Goal: Find specific page/section: Find specific page/section

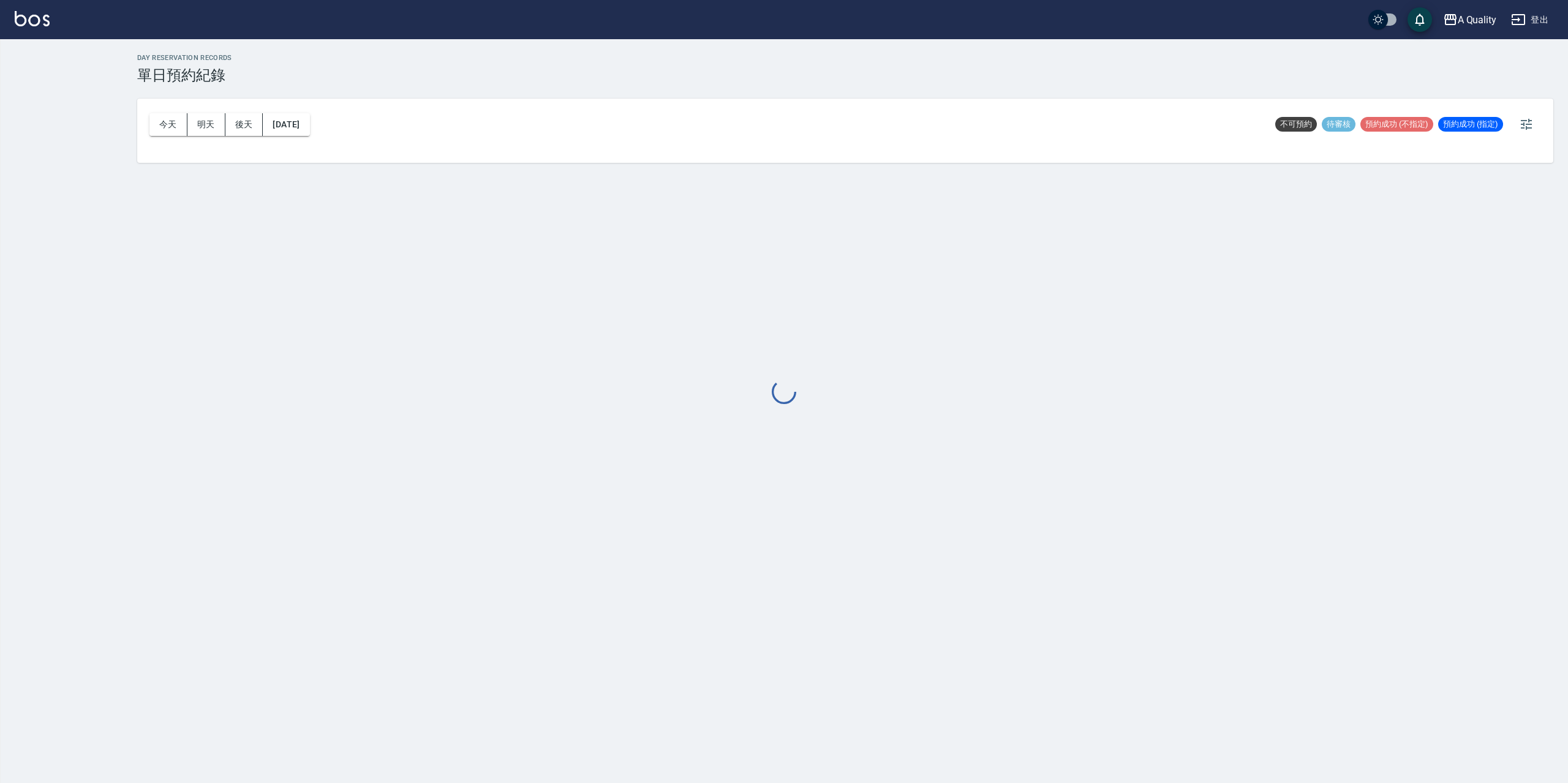
click at [173, 125] on div at bounding box center [784, 391] width 1568 height 783
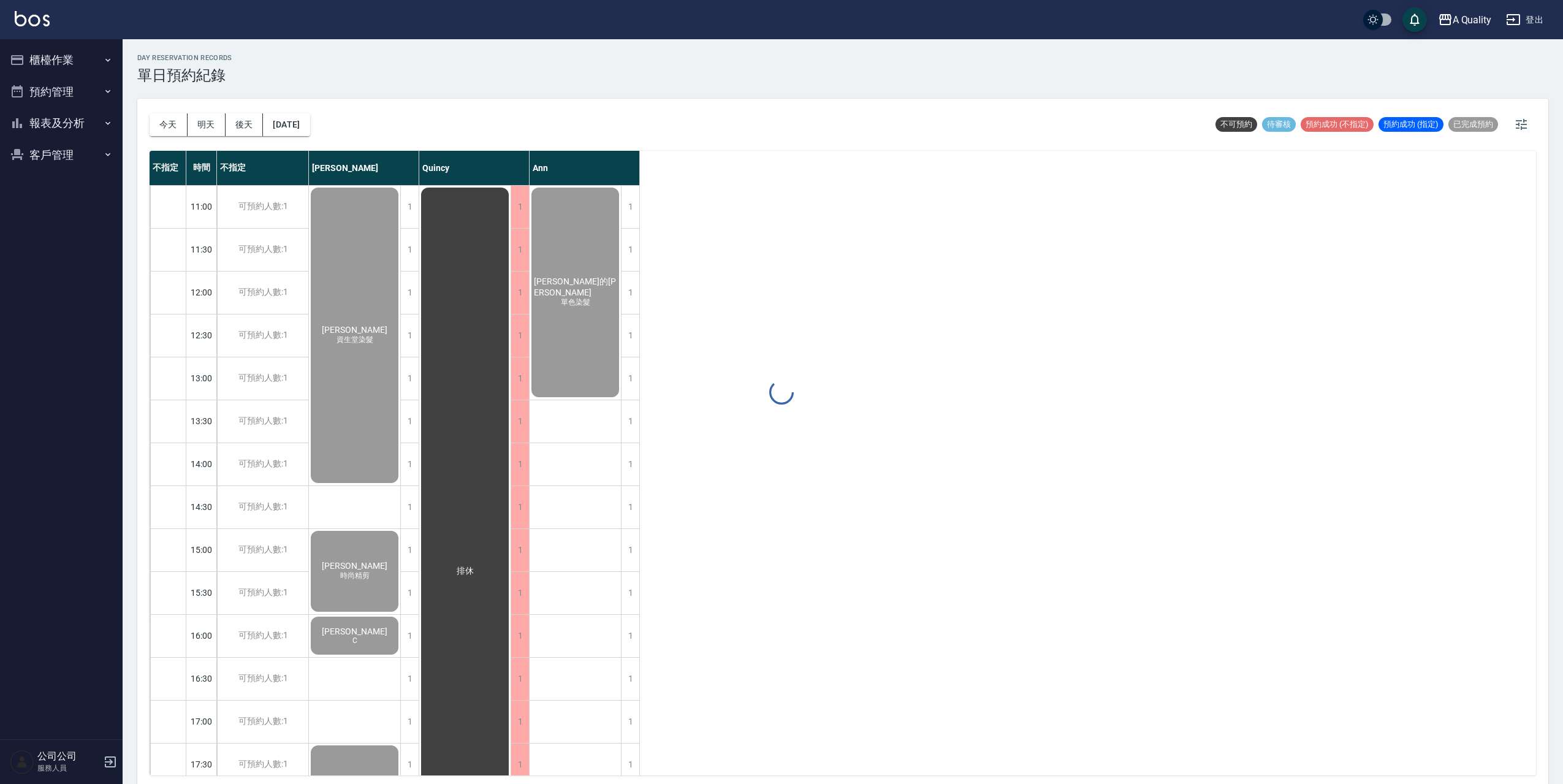
click at [174, 126] on div at bounding box center [781, 392] width 1563 height 784
click at [167, 126] on button "今天" at bounding box center [169, 125] width 38 height 23
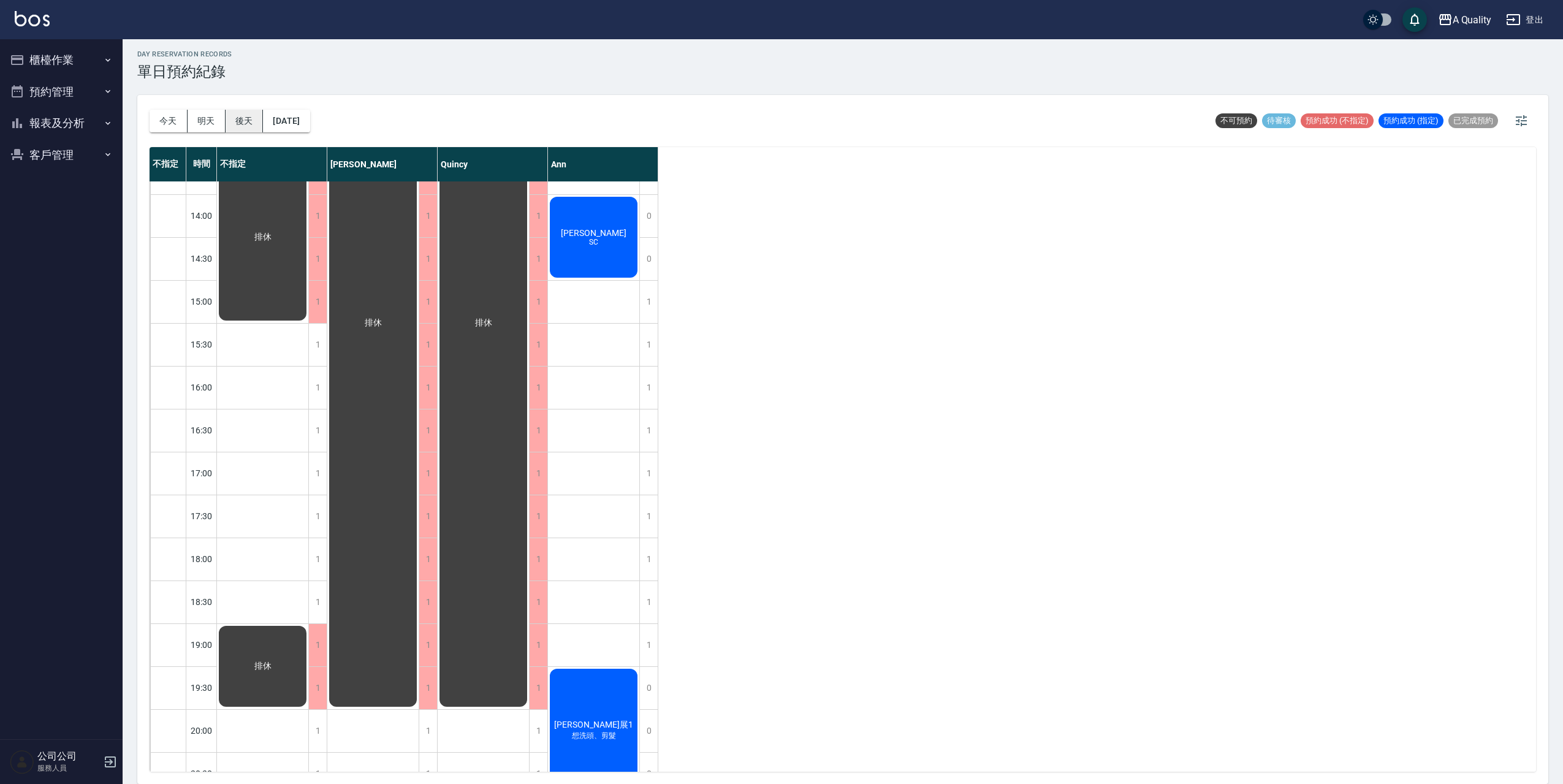
scroll to position [94, 0]
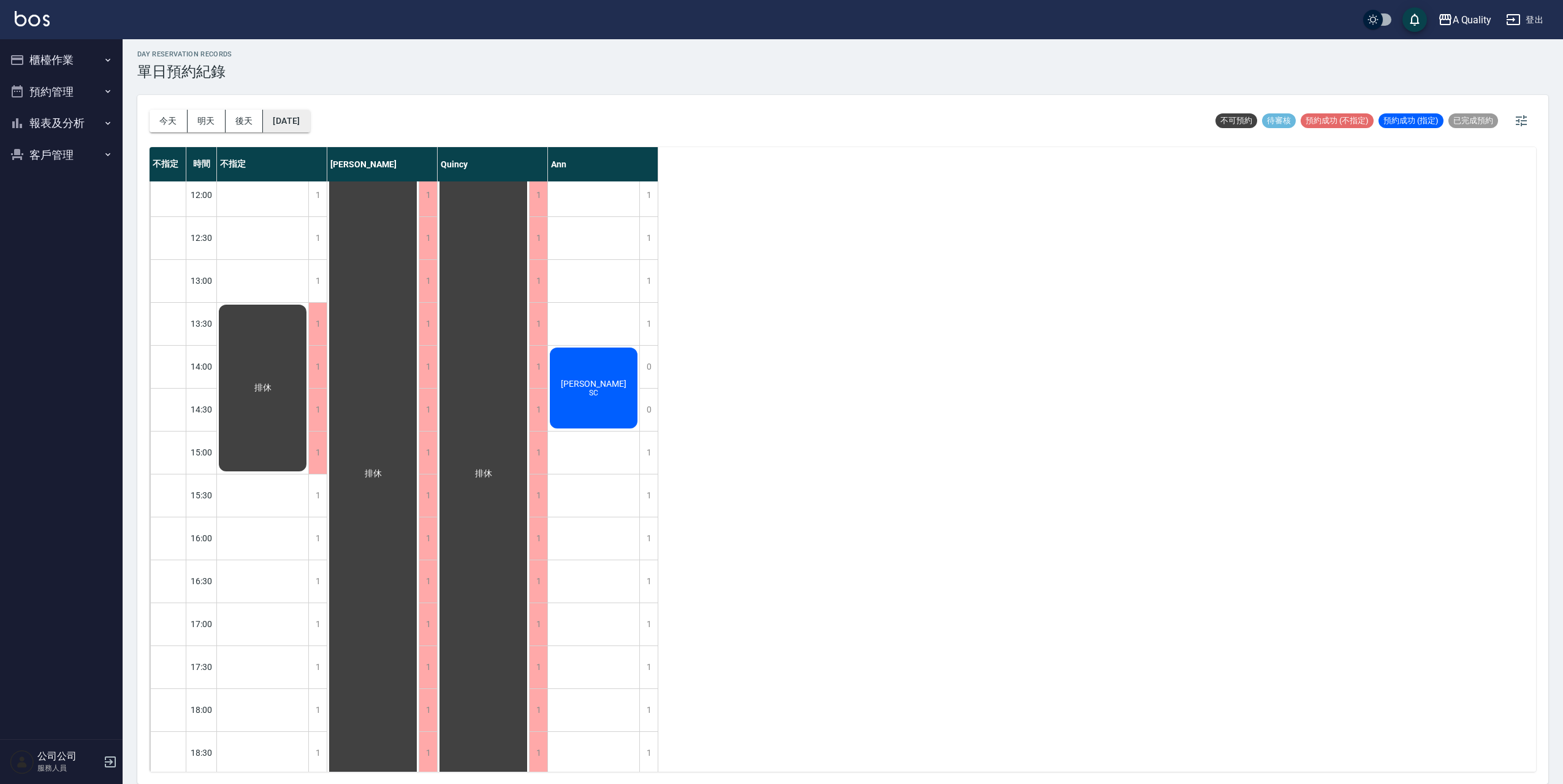
click at [275, 119] on button "[DATE]" at bounding box center [286, 121] width 47 height 23
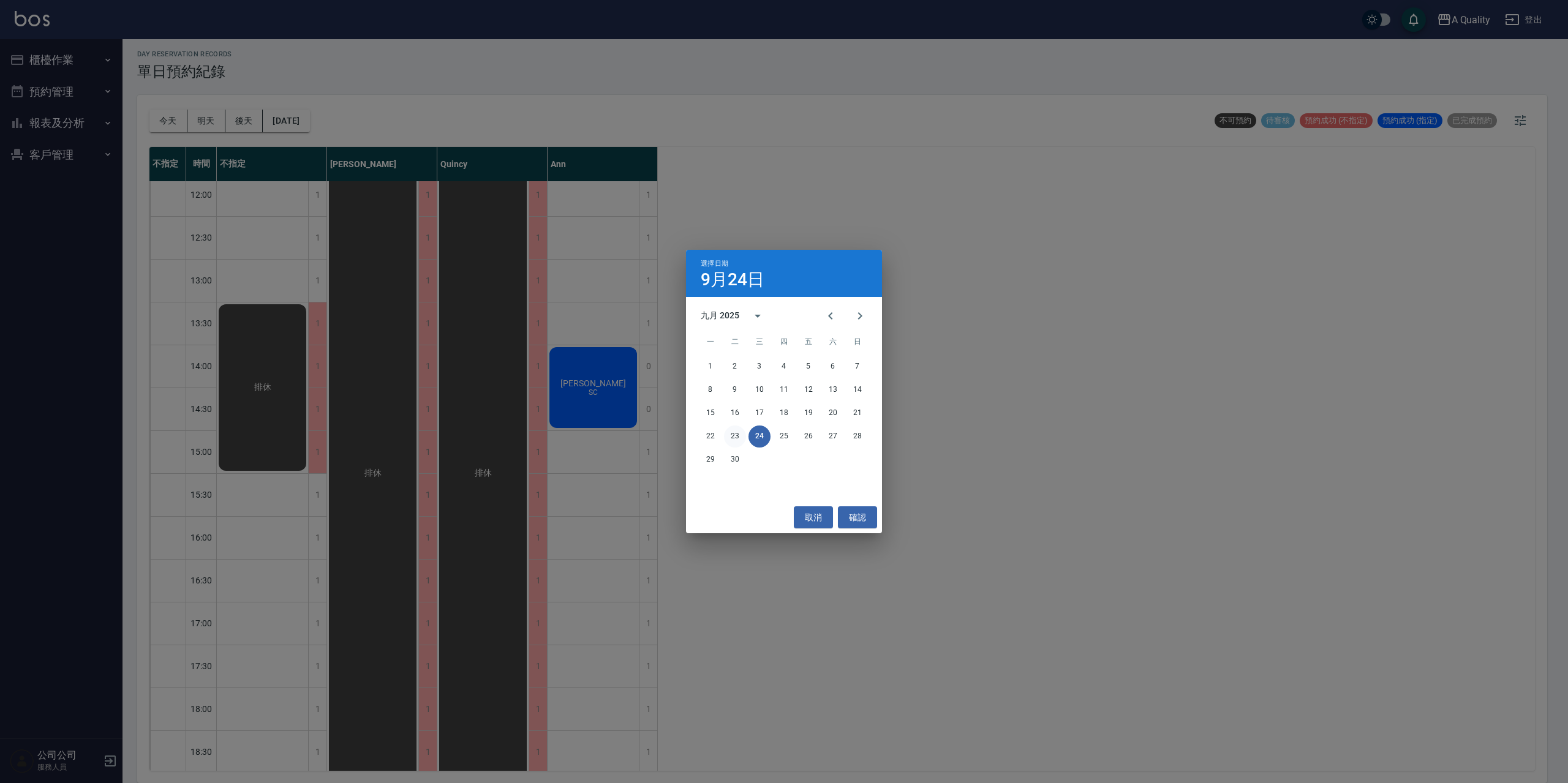
click at [733, 436] on button "23" at bounding box center [735, 436] width 22 height 22
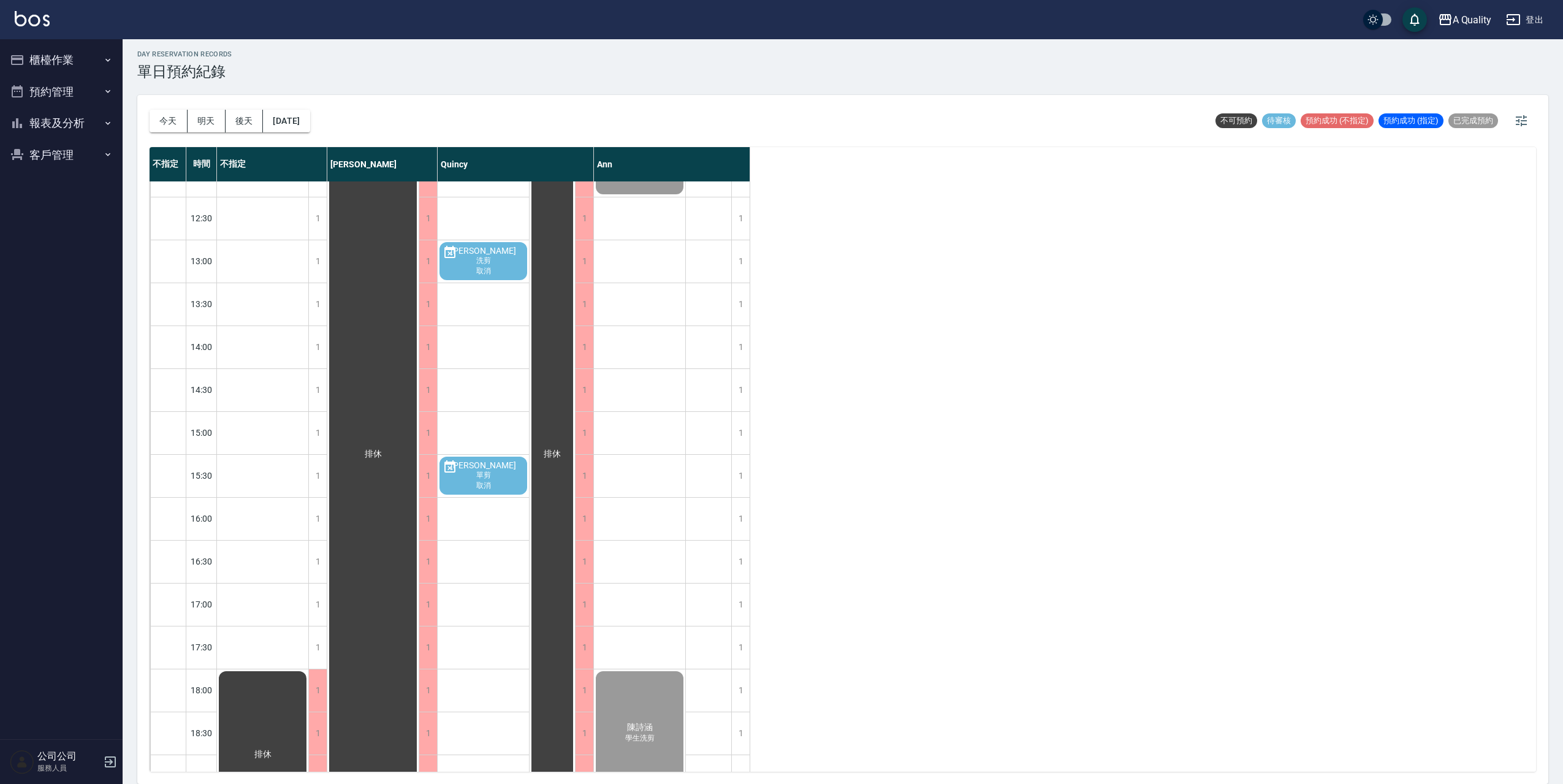
scroll to position [192, 0]
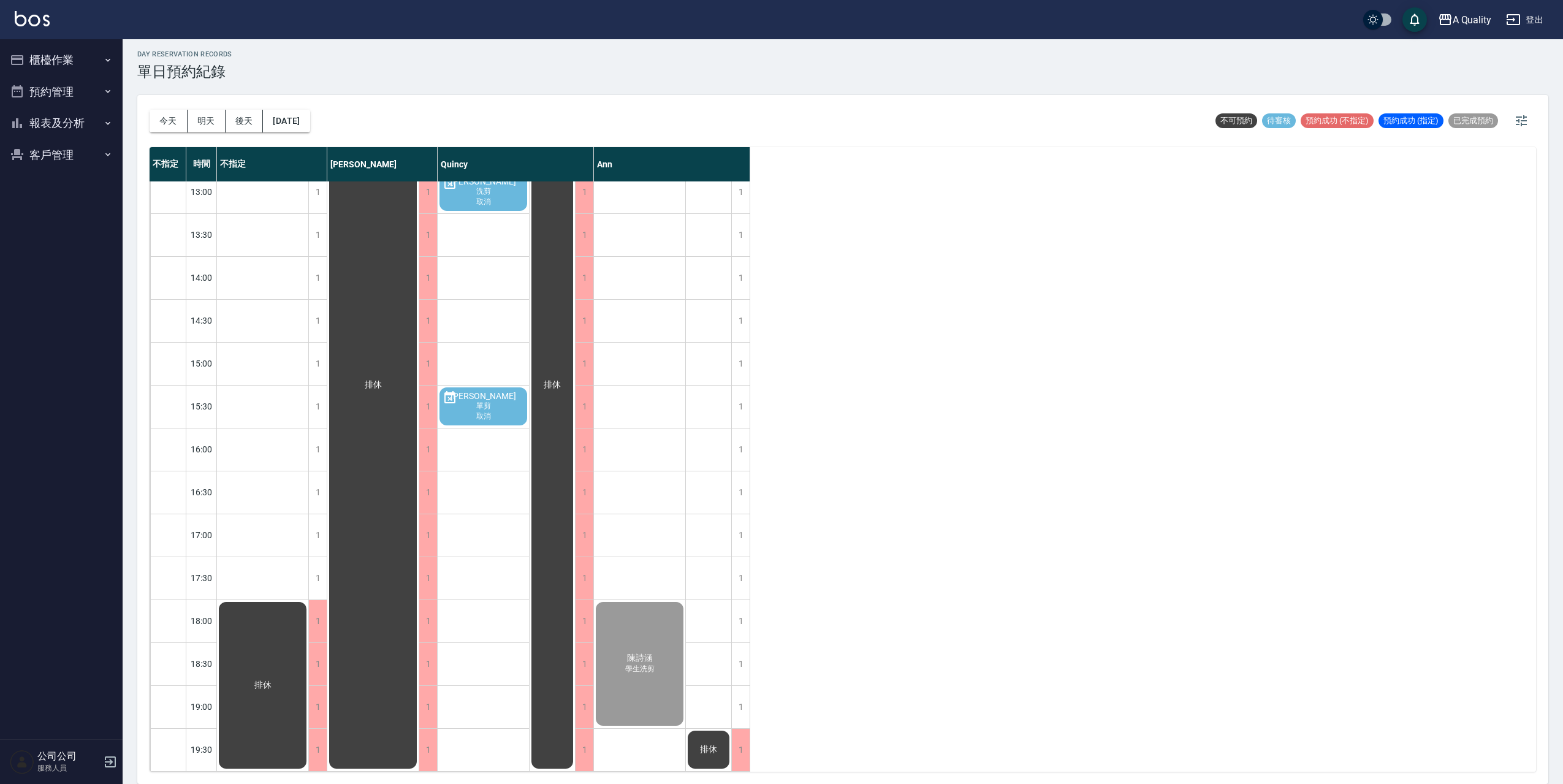
click at [70, 65] on button "櫃檯作業" at bounding box center [61, 60] width 113 height 32
click at [56, 131] on link "帳單列表" at bounding box center [61, 123] width 113 height 28
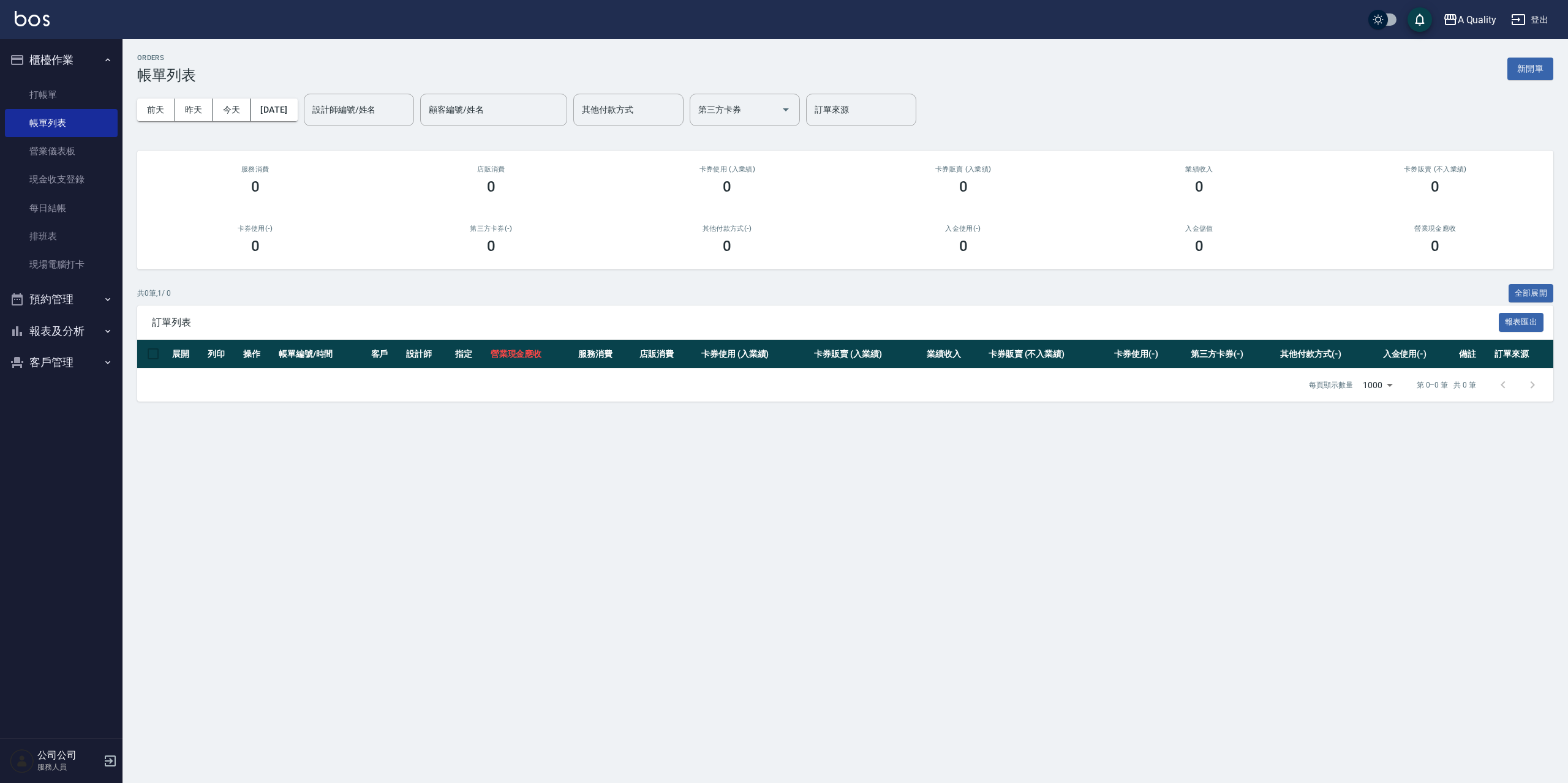
click at [70, 294] on button "預約管理" at bounding box center [61, 299] width 113 height 32
click at [82, 364] on link "單日預約紀錄" at bounding box center [61, 362] width 113 height 28
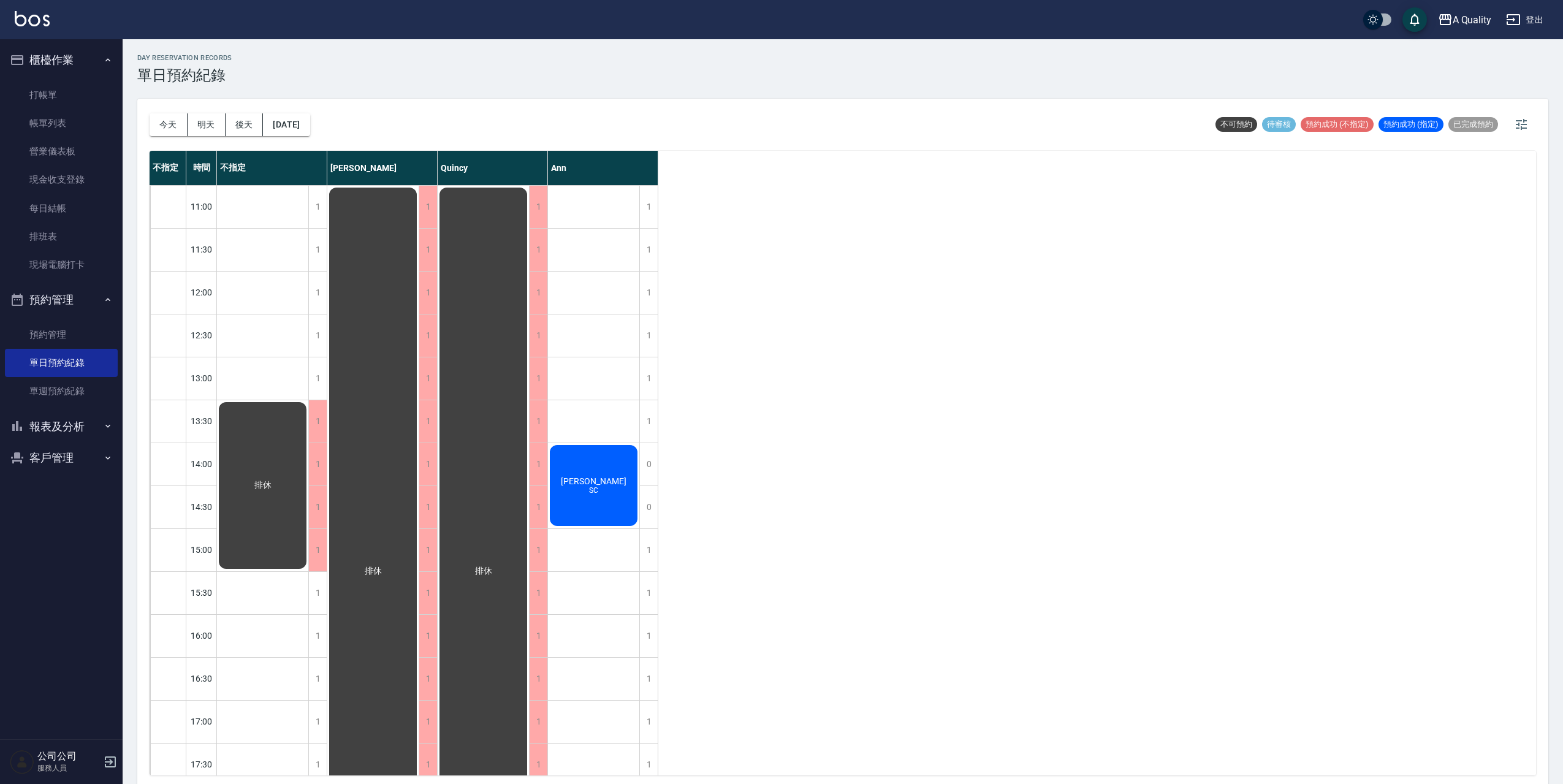
click at [286, 108] on div "[DATE] [DATE] [DATE] [DATE]" at bounding box center [230, 125] width 161 height 52
click at [297, 131] on button "[DATE]" at bounding box center [286, 125] width 47 height 23
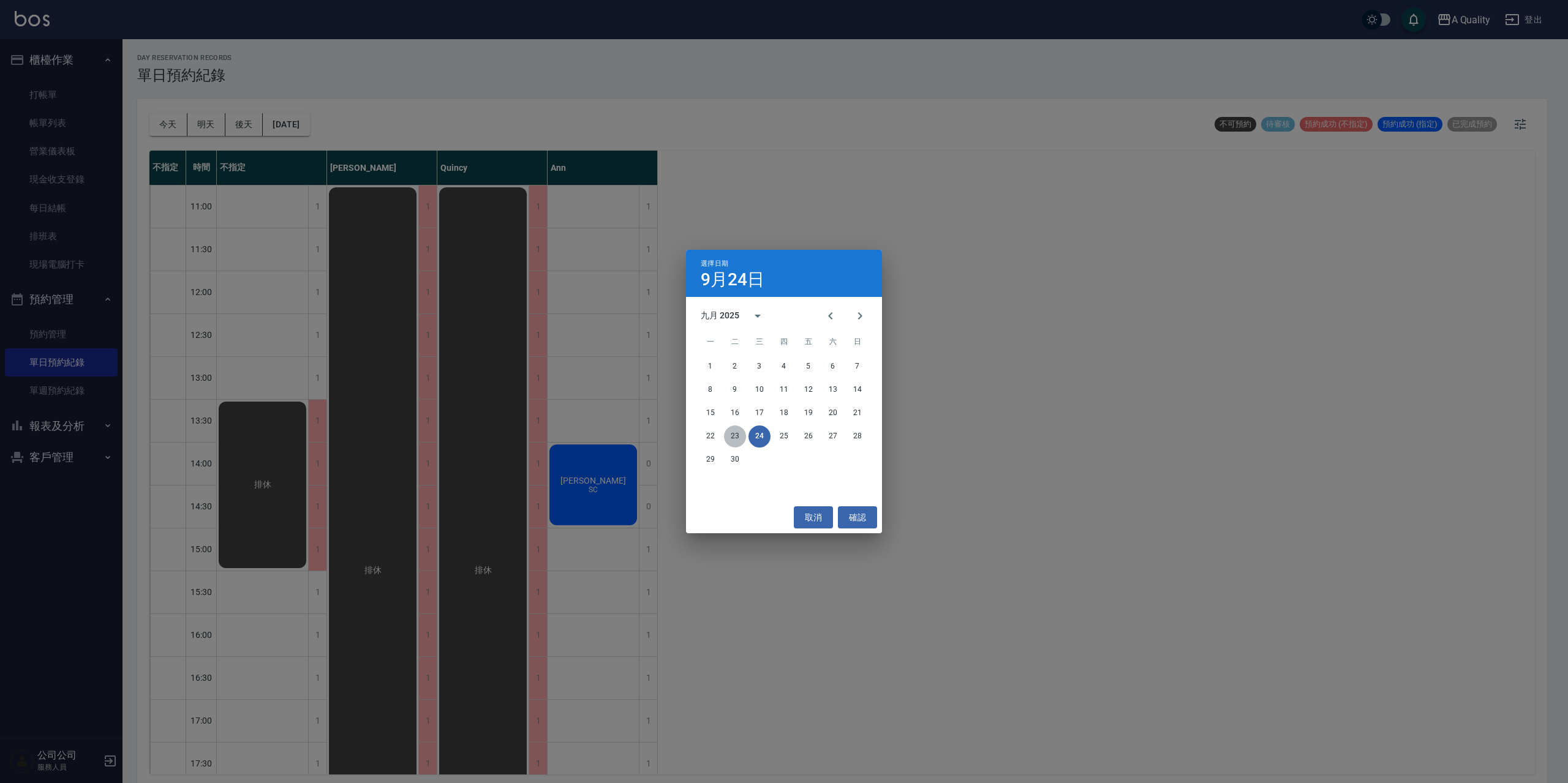
click at [737, 438] on button "23" at bounding box center [735, 436] width 22 height 22
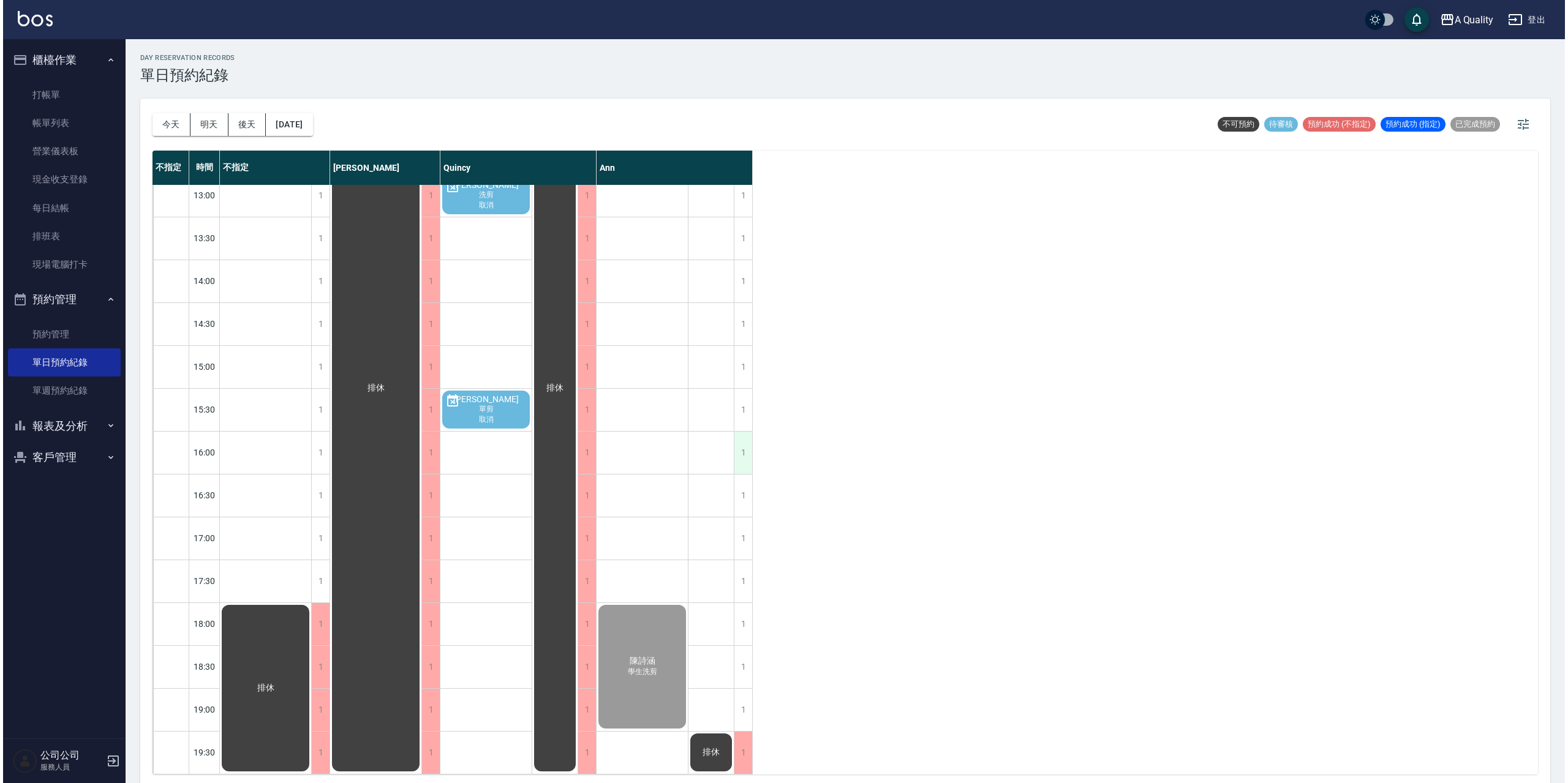
scroll to position [192, 0]
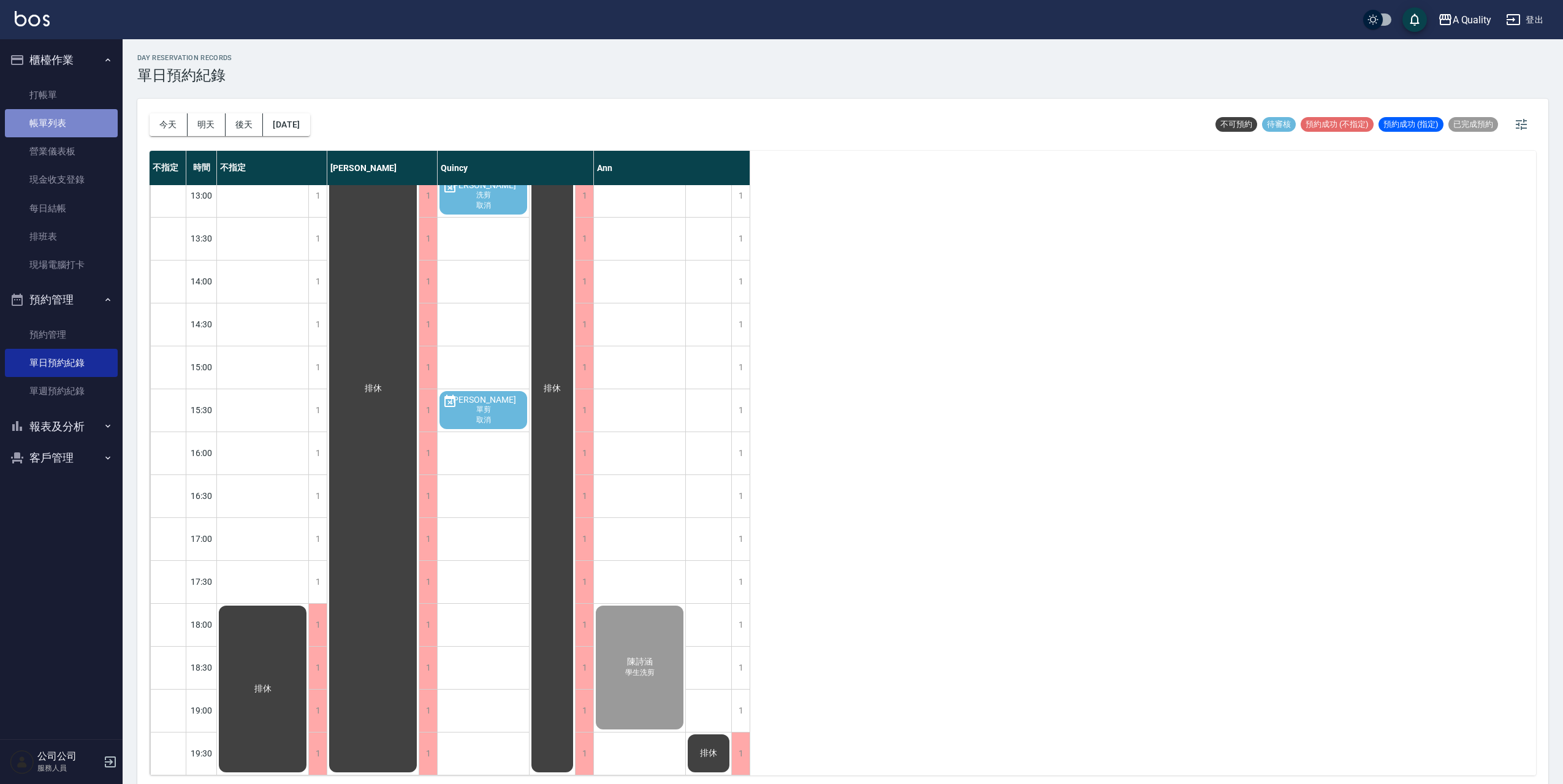
click at [51, 123] on link "帳單列表" at bounding box center [61, 123] width 113 height 28
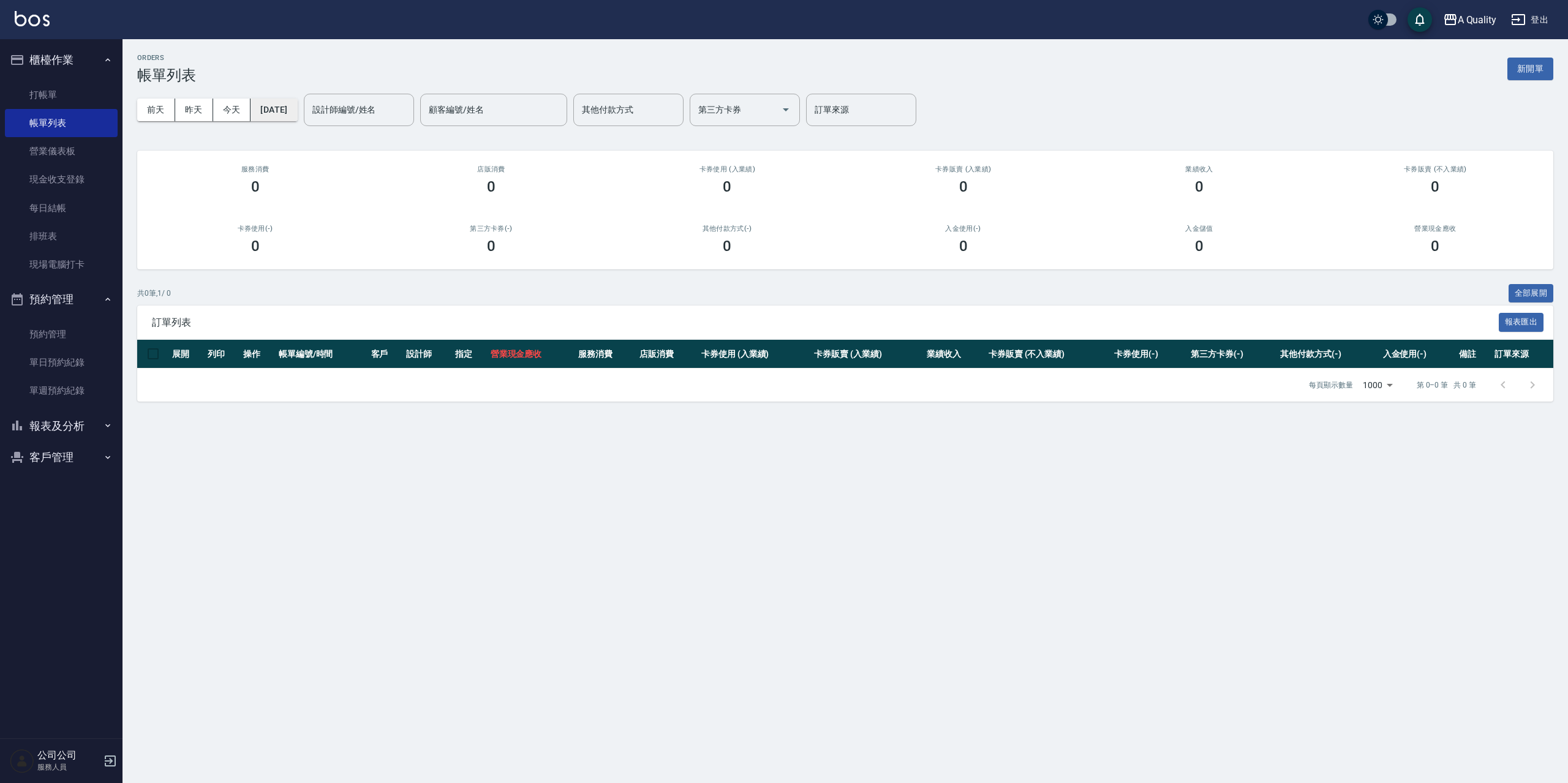
click at [287, 110] on button "[DATE]" at bounding box center [274, 110] width 47 height 23
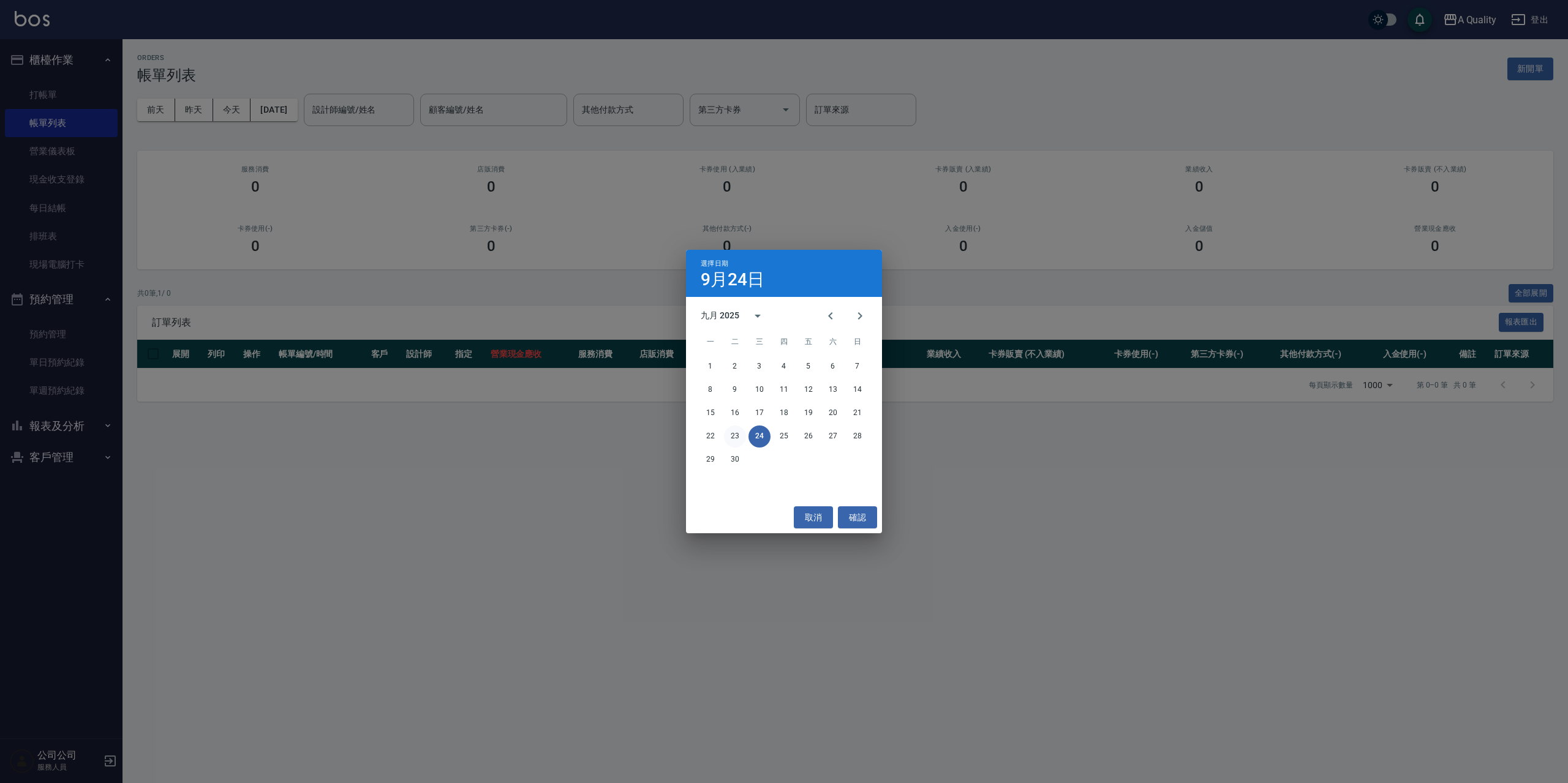
click at [732, 433] on button "23" at bounding box center [735, 436] width 22 height 22
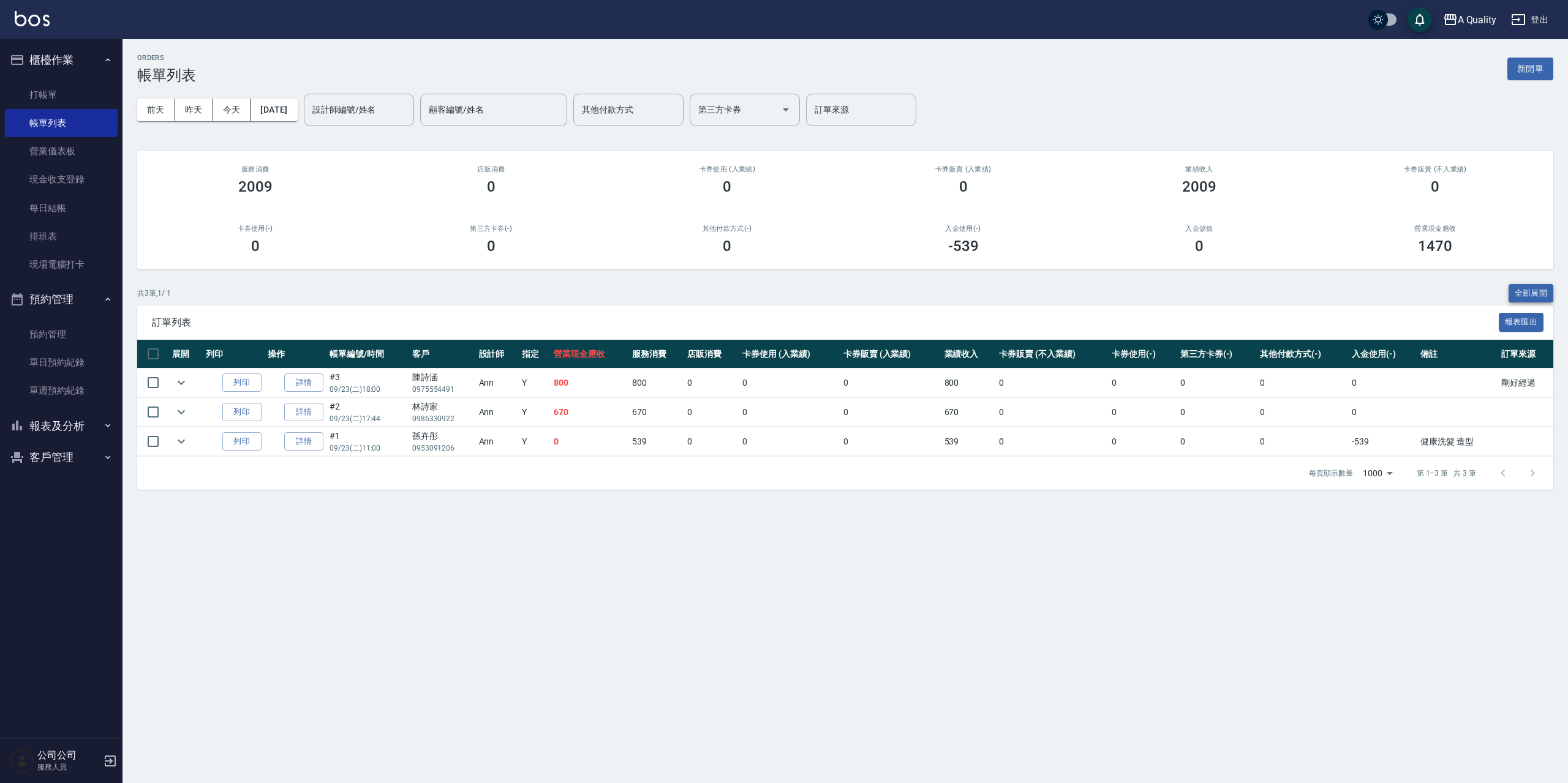
click at [1536, 286] on button "全部展開" at bounding box center [1531, 294] width 45 height 19
